Goal: Task Accomplishment & Management: Manage account settings

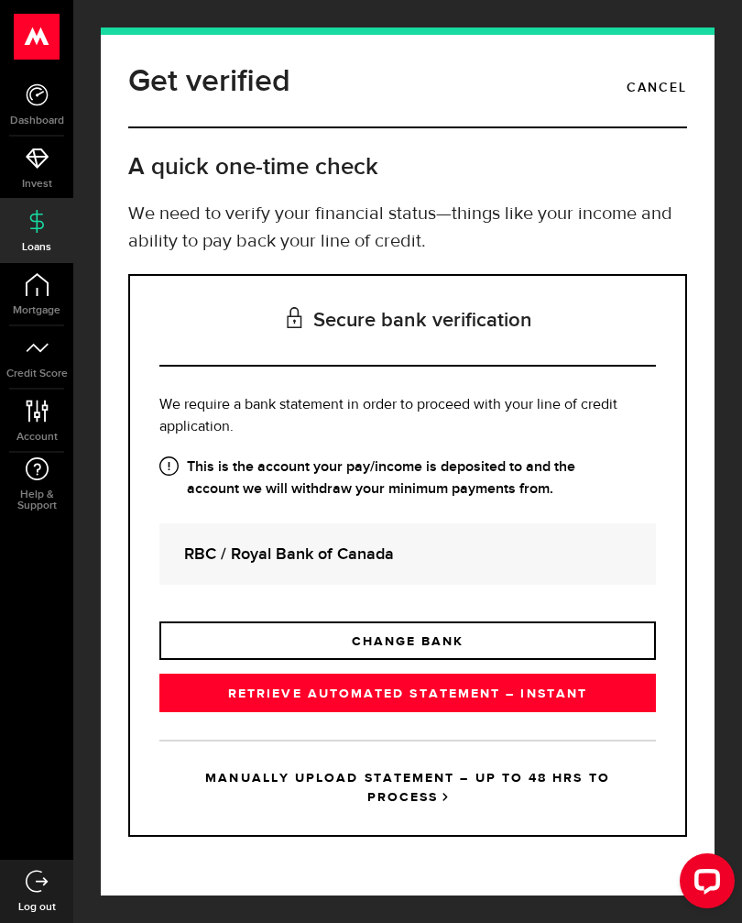
click at [651, 87] on link "Cancel" at bounding box center [657, 87] width 60 height 31
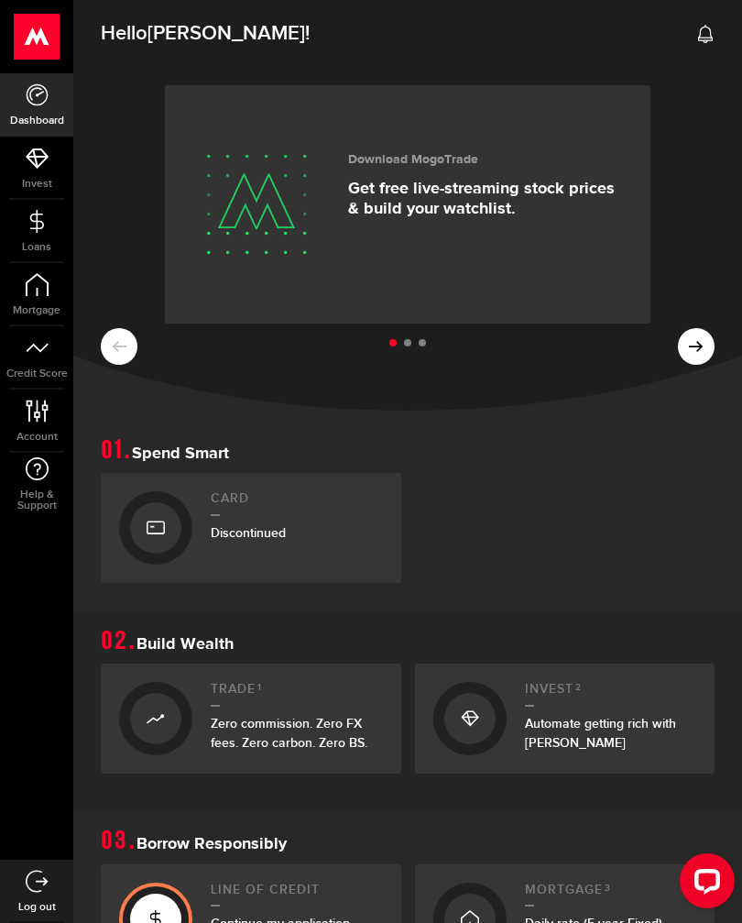
click at [175, 30] on span "[PERSON_NAME]" at bounding box center [227, 33] width 158 height 25
click at [131, 36] on span "Hello [PERSON_NAME] !" at bounding box center [205, 34] width 209 height 38
click at [34, 96] on icon at bounding box center [37, 94] width 23 height 23
click at [41, 107] on link "Dashboard" at bounding box center [36, 104] width 73 height 62
click at [43, 411] on icon at bounding box center [37, 410] width 25 height 23
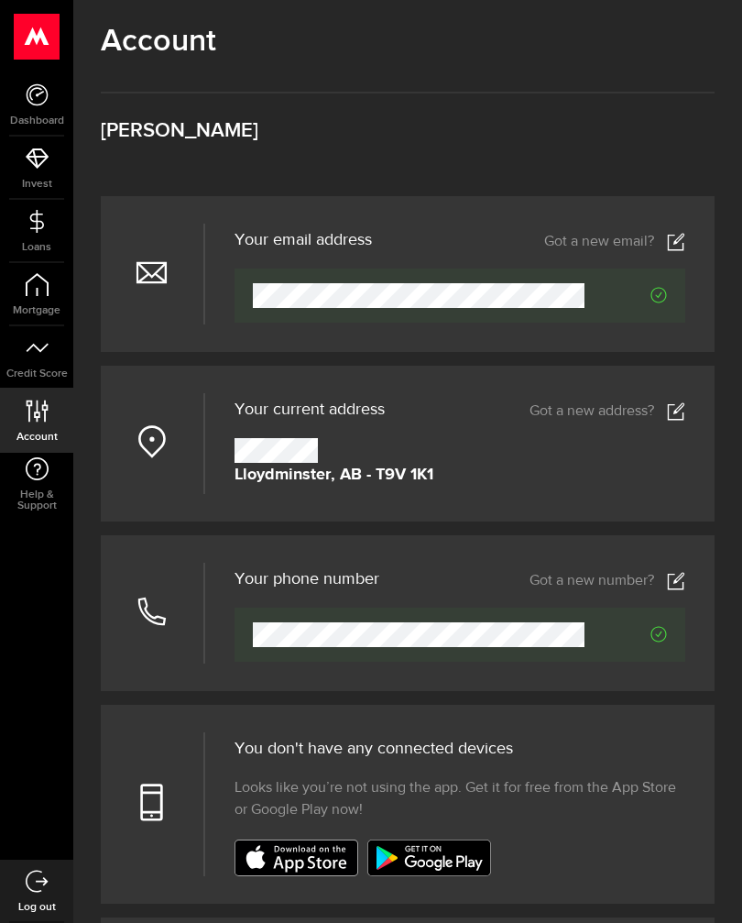
click at [44, 32] on use at bounding box center [37, 37] width 45 height 46
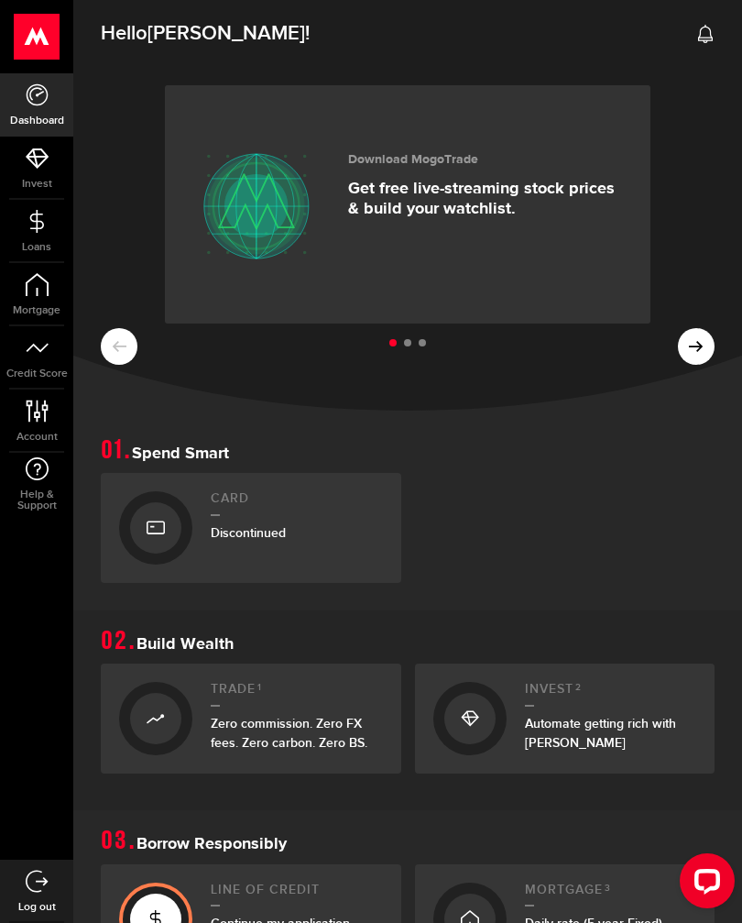
click at [143, 33] on span "Hello [PERSON_NAME] !" at bounding box center [205, 34] width 209 height 38
click at [141, 34] on span "Hello [PERSON_NAME] !" at bounding box center [205, 34] width 209 height 38
click at [703, 38] on icon at bounding box center [705, 34] width 18 height 18
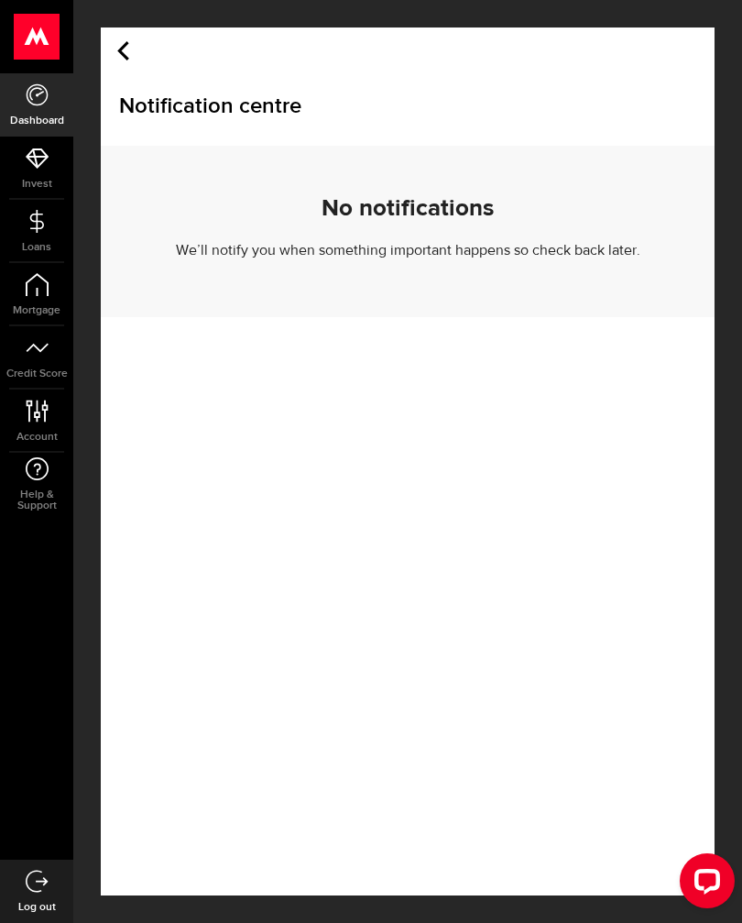
click at [117, 45] on icon at bounding box center [123, 50] width 19 height 19
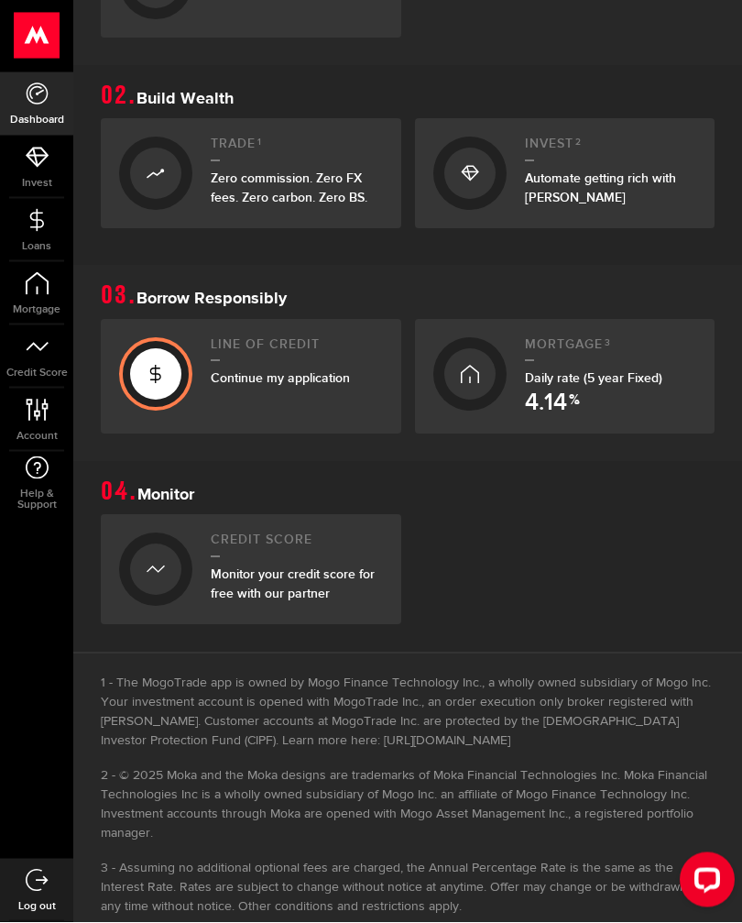
scroll to position [543, 0]
click at [42, 892] on icon at bounding box center [37, 881] width 23 height 23
